Goal: Navigation & Orientation: Find specific page/section

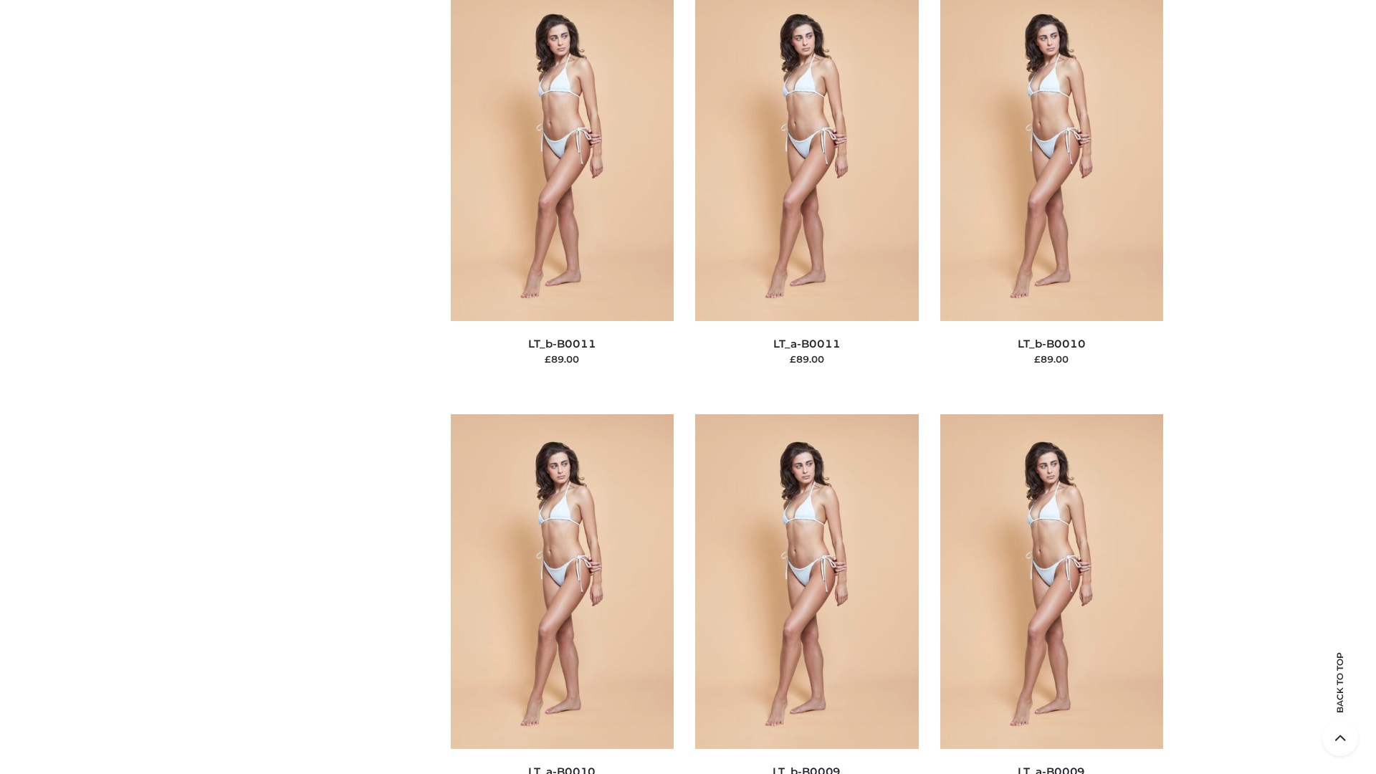
scroll to position [6438, 0]
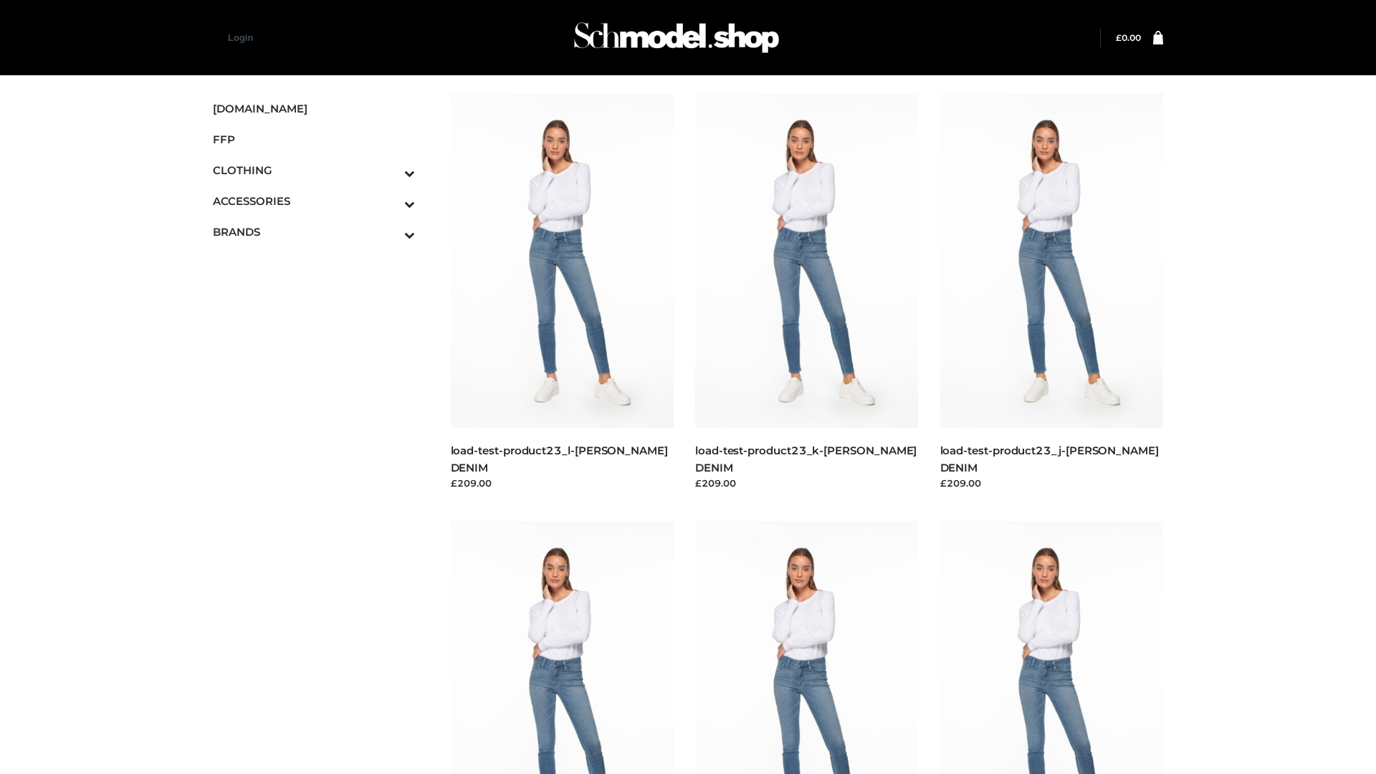
scroll to position [1257, 0]
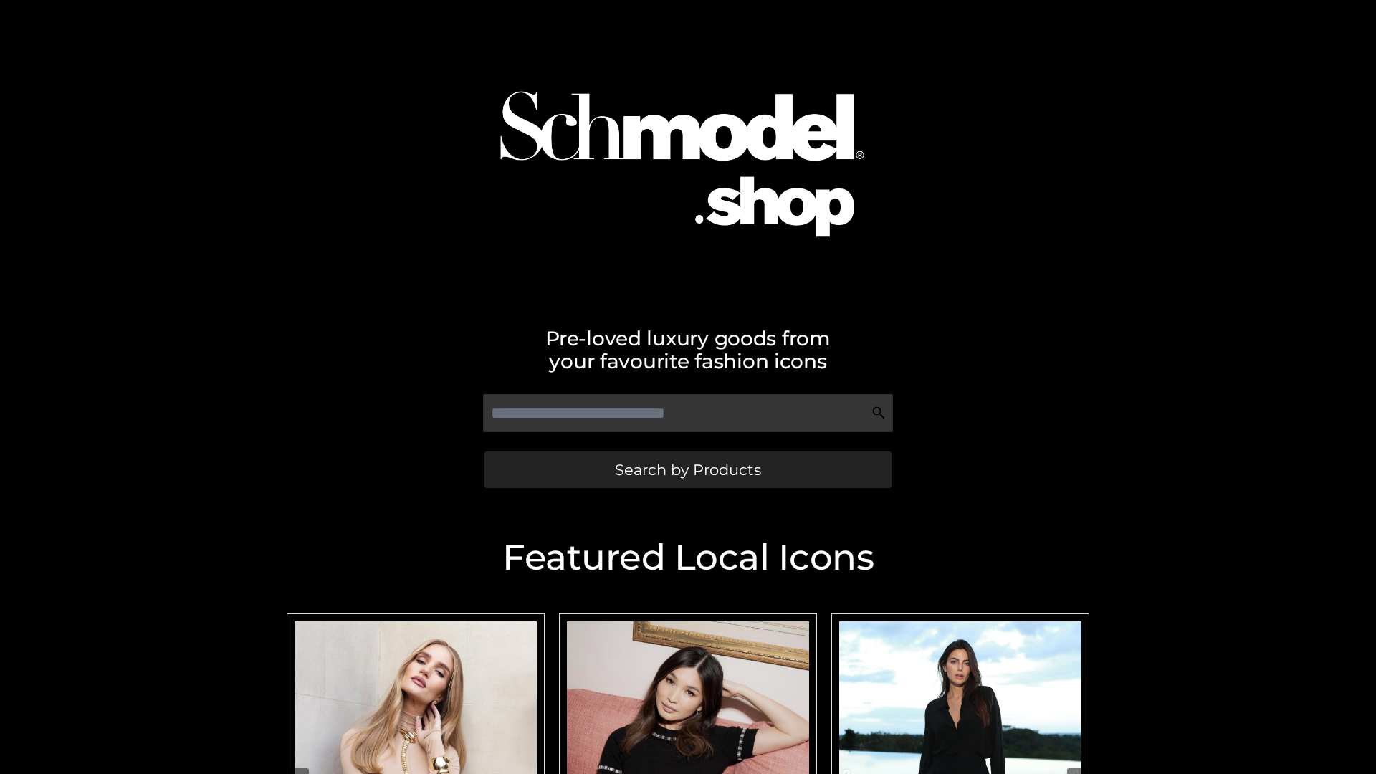
click at [687, 470] on span "Search by Products" at bounding box center [688, 469] width 146 height 15
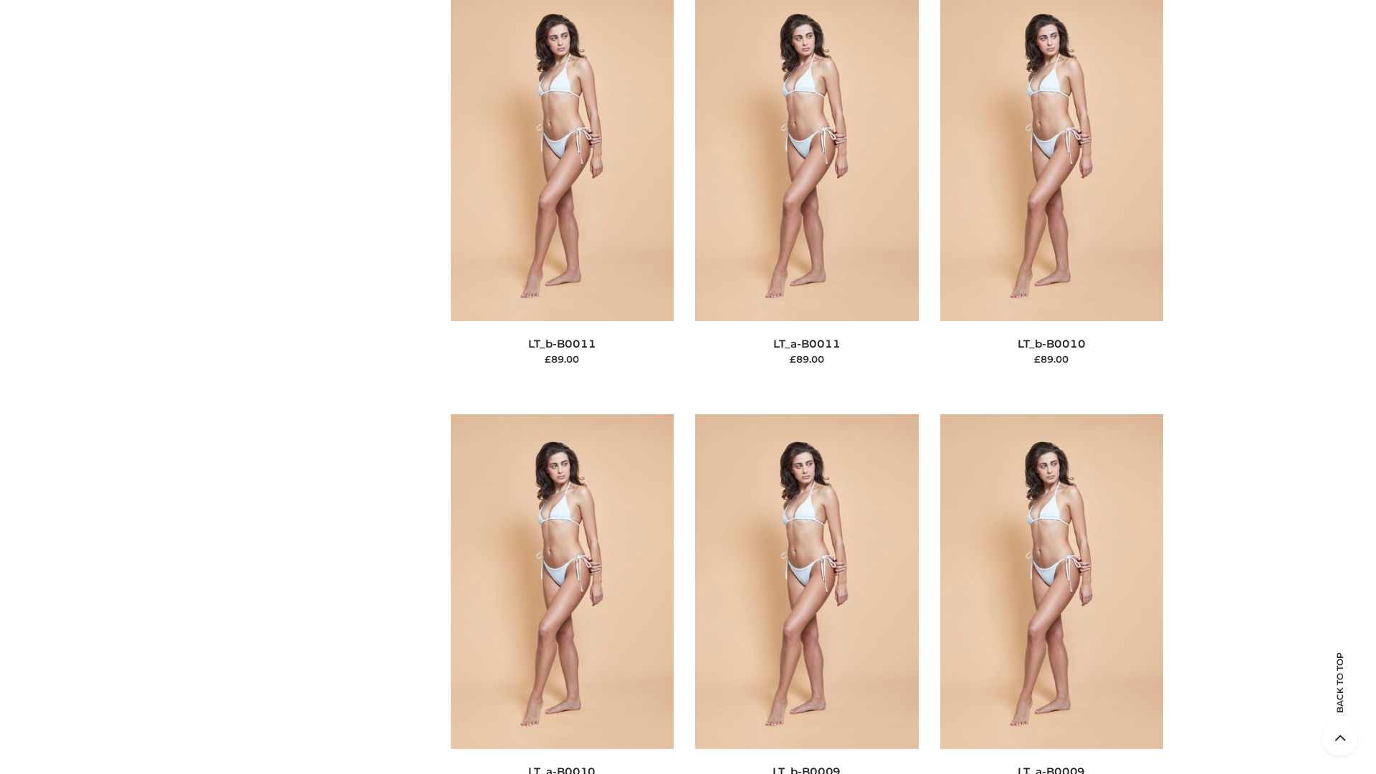
scroll to position [6438, 0]
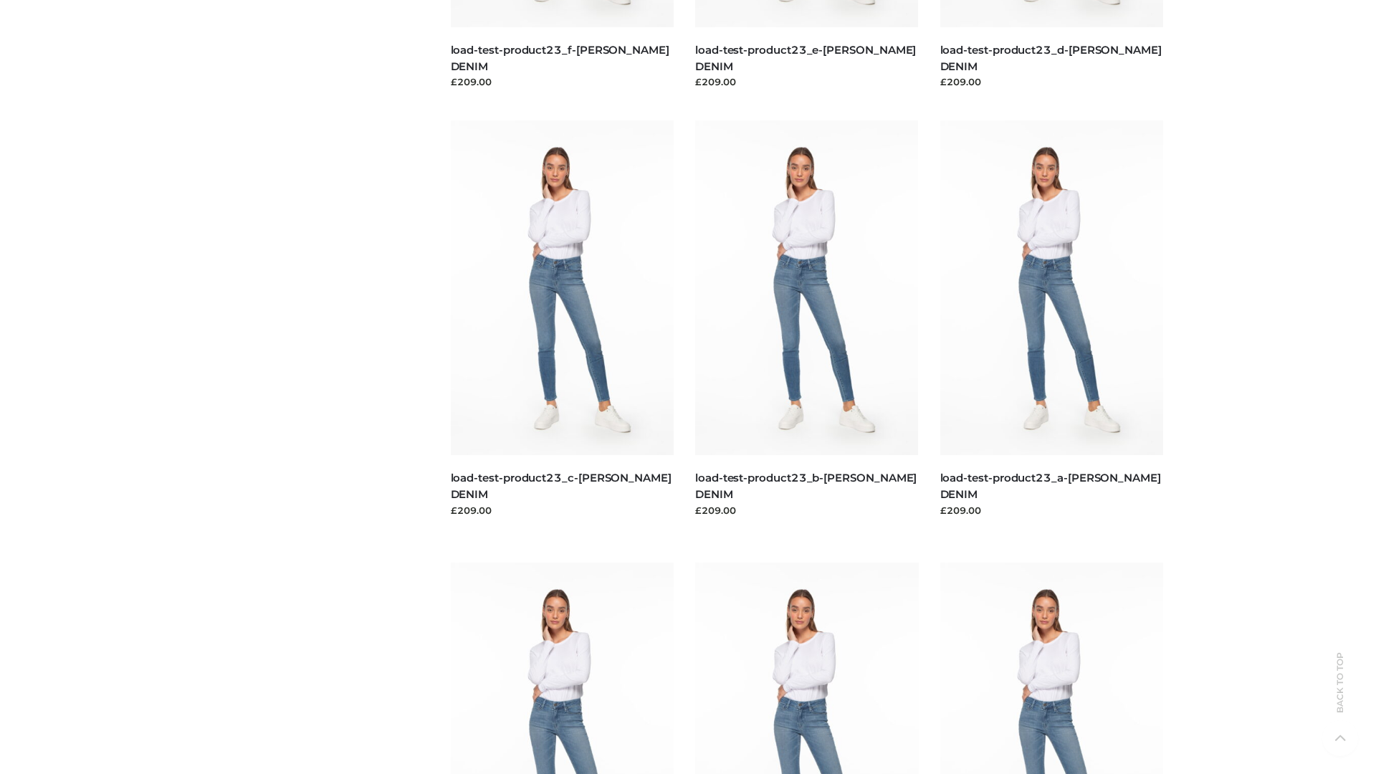
scroll to position [1257, 0]
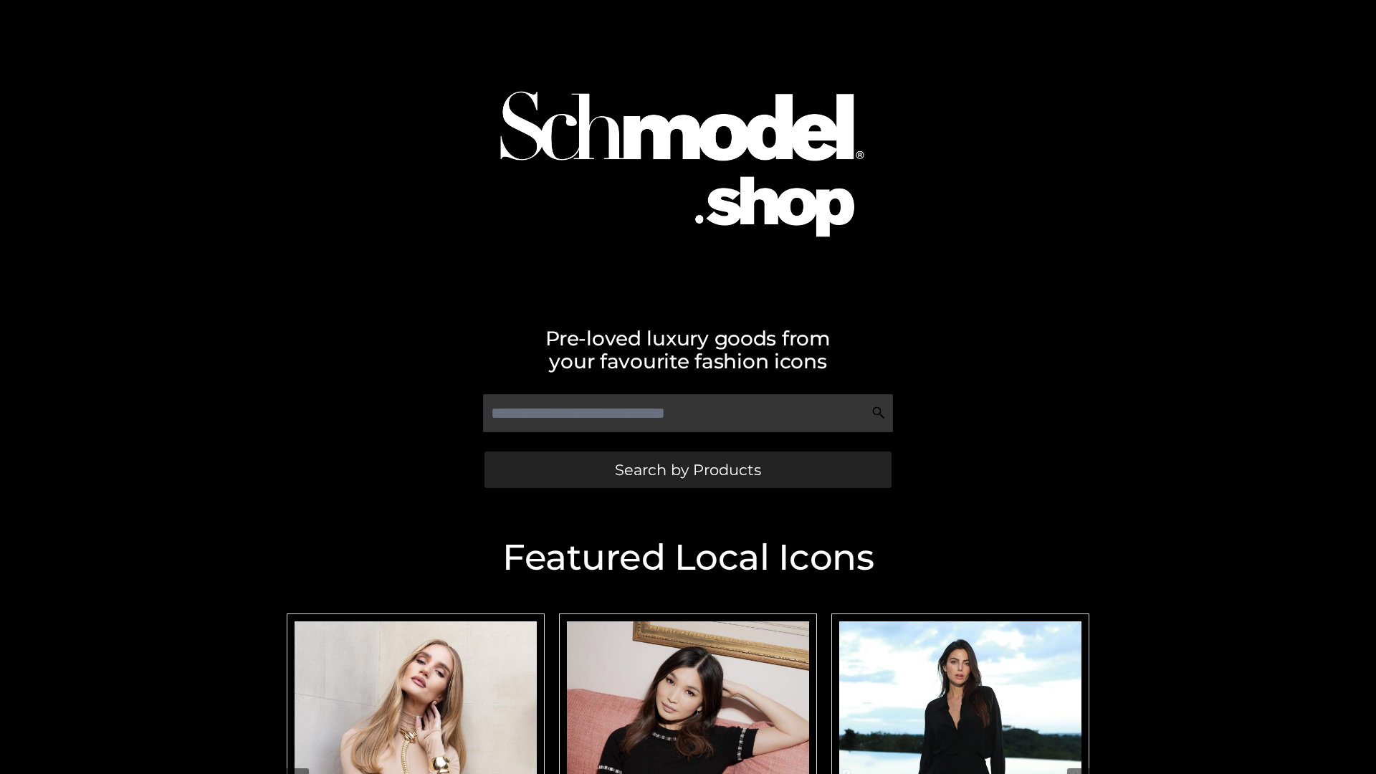
click at [687, 470] on span "Search by Products" at bounding box center [688, 469] width 146 height 15
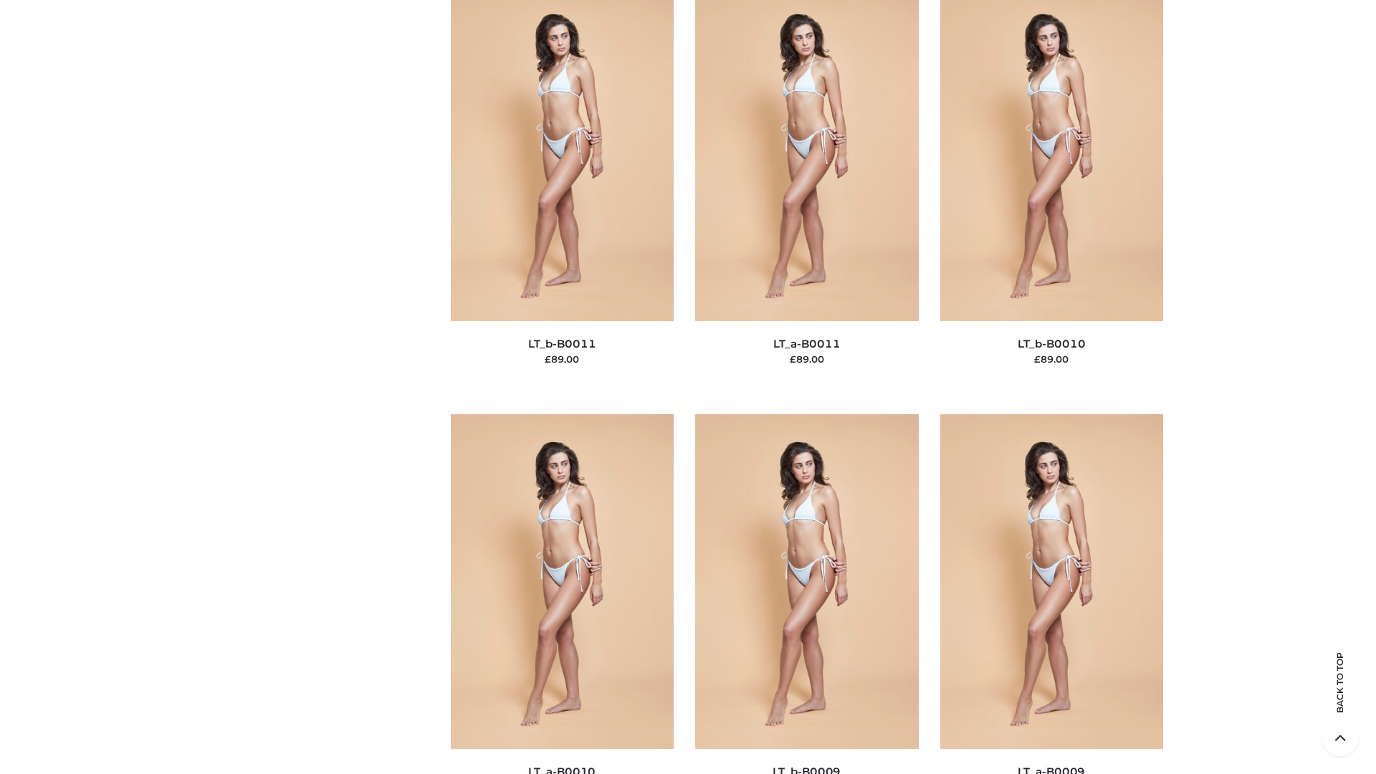
scroll to position [6438, 0]
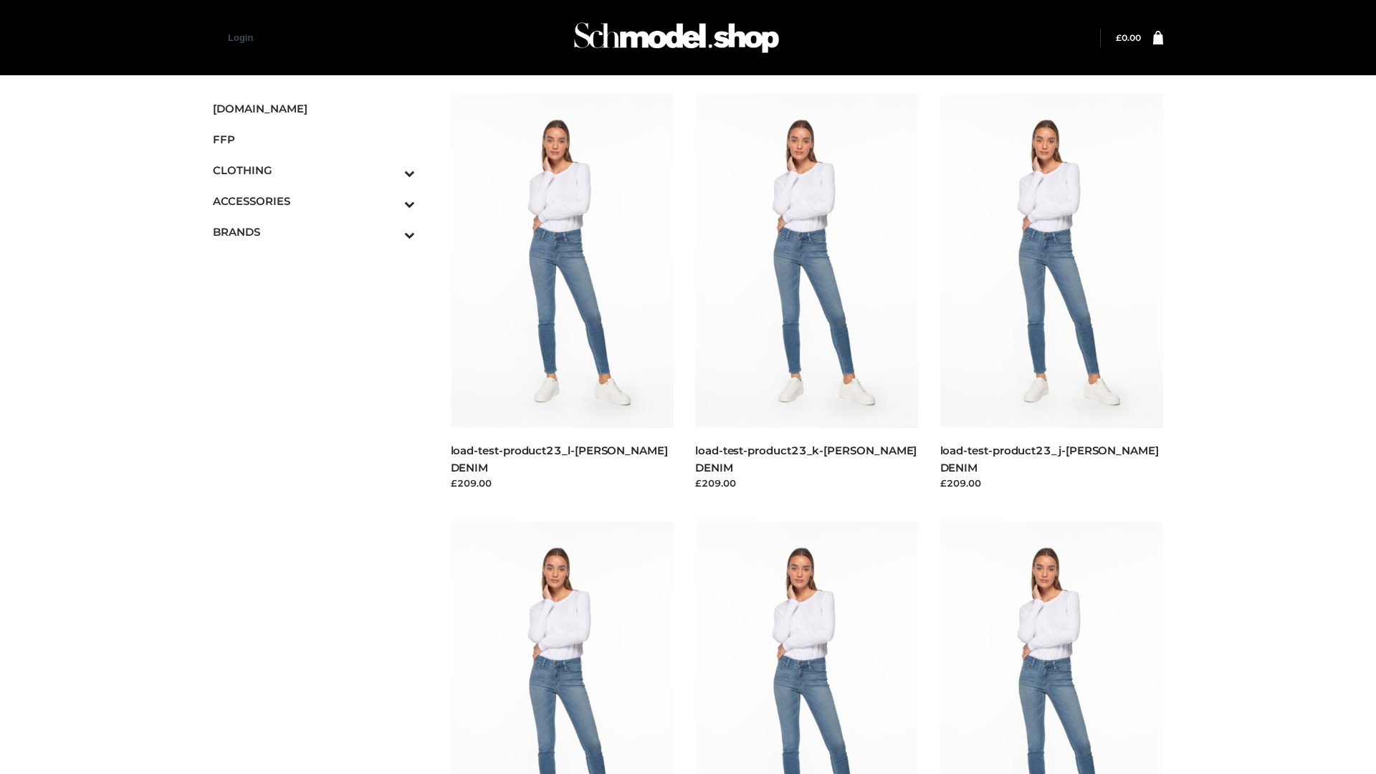
scroll to position [1257, 0]
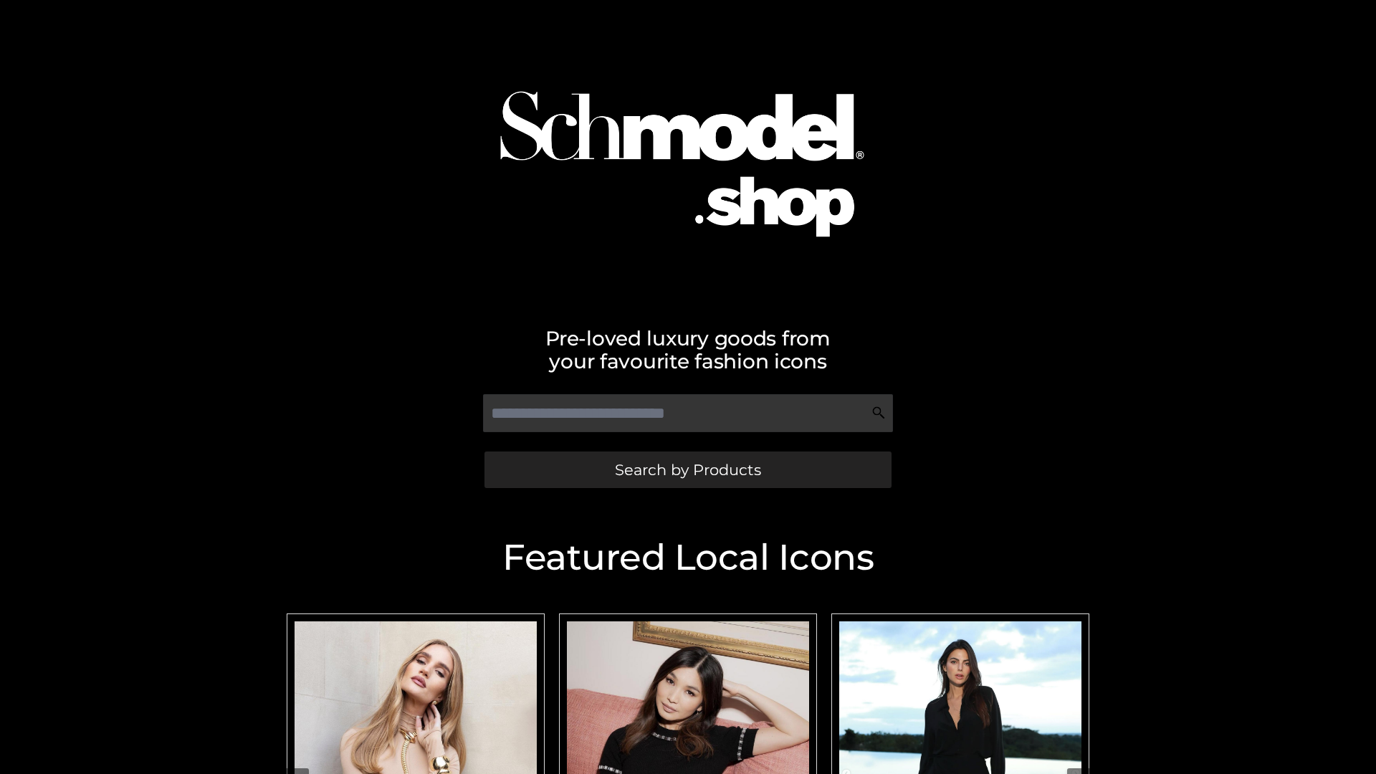
click at [687, 470] on span "Search by Products" at bounding box center [688, 469] width 146 height 15
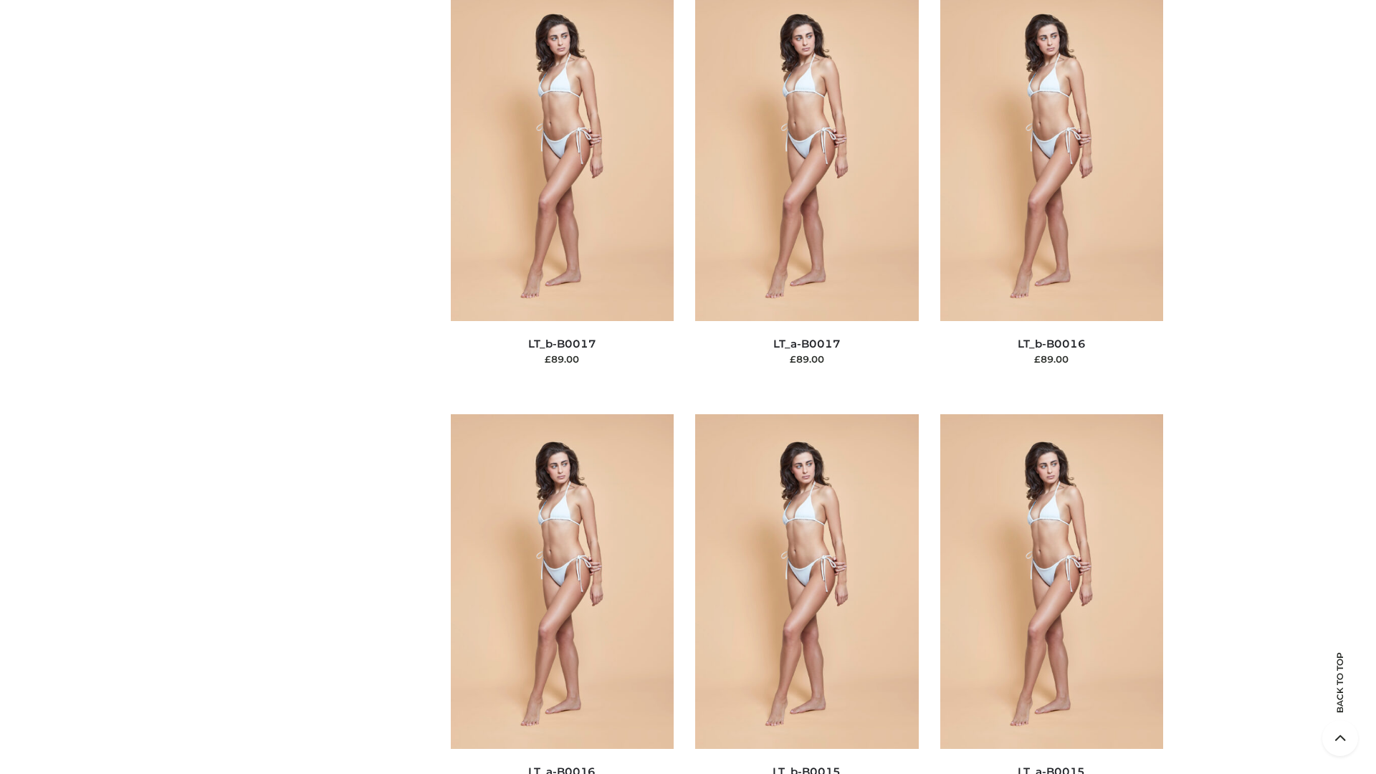
scroll to position [4711, 0]
